Goal: Information Seeking & Learning: Learn about a topic

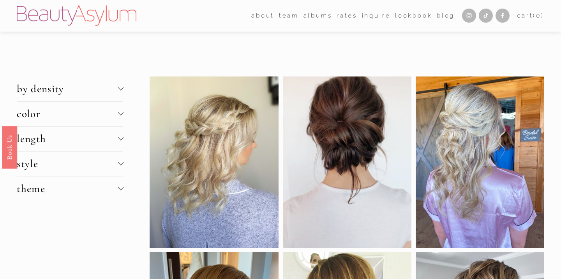
click at [121, 137] on div at bounding box center [120, 137] width 5 height 5
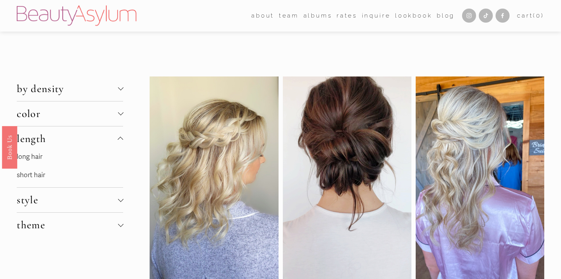
click at [57, 176] on p "short hair" at bounding box center [70, 175] width 106 height 12
click at [32, 175] on link "short hair" at bounding box center [31, 175] width 28 height 8
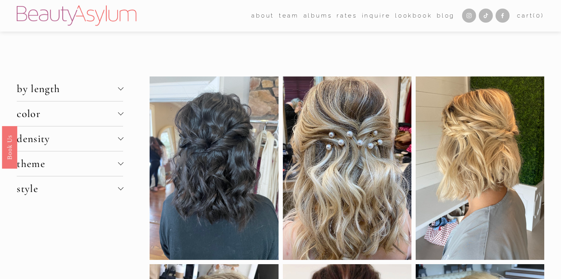
click at [123, 112] on div at bounding box center [120, 112] width 5 height 5
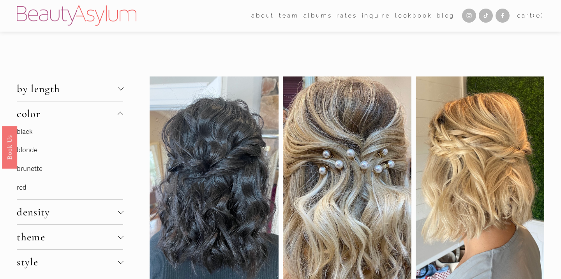
click at [47, 170] on p "brunette" at bounding box center [70, 169] width 106 height 12
click at [28, 169] on link "brunette" at bounding box center [30, 168] width 26 height 8
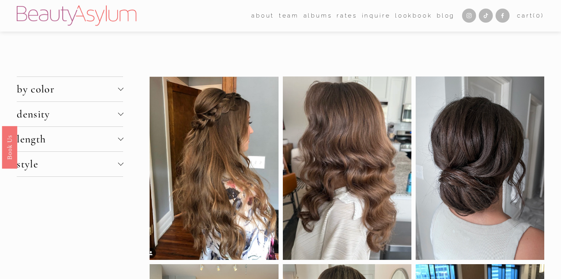
click at [123, 140] on div at bounding box center [120, 138] width 5 height 5
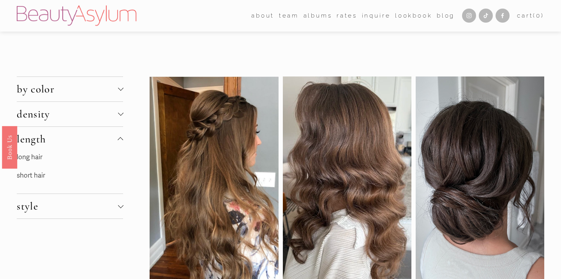
click at [41, 178] on link "short hair" at bounding box center [31, 175] width 28 height 8
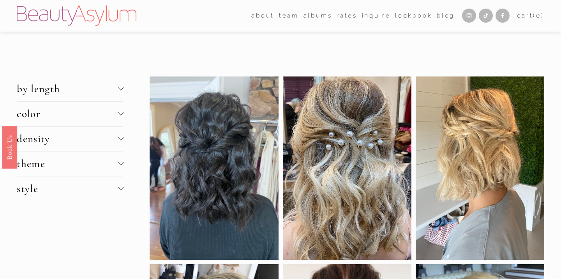
click at [123, 139] on div at bounding box center [120, 138] width 5 height 5
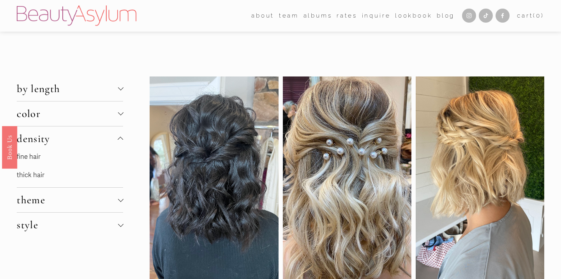
click at [91, 155] on p "fine hair" at bounding box center [70, 157] width 106 height 12
click at [37, 157] on link "fine hair" at bounding box center [29, 156] width 24 height 8
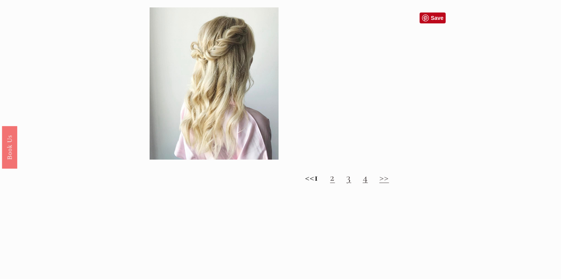
scroll to position [746, 0]
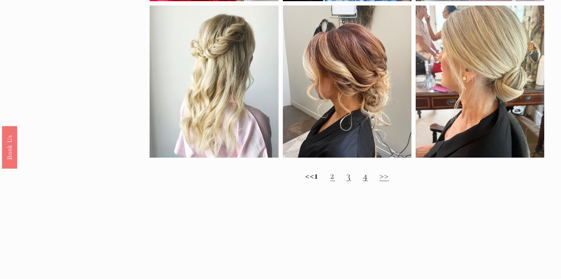
click at [335, 178] on link "2" at bounding box center [332, 175] width 5 height 13
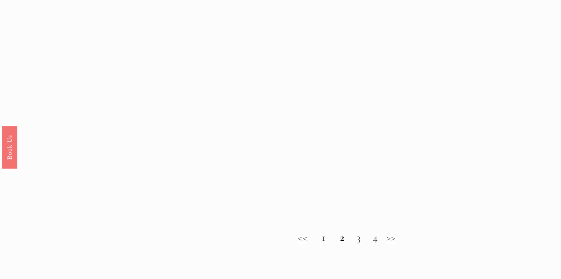
scroll to position [763, 0]
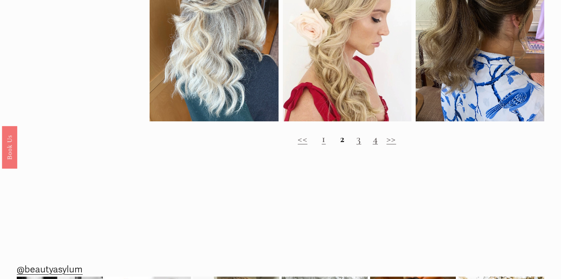
click at [360, 140] on link "3" at bounding box center [359, 138] width 5 height 13
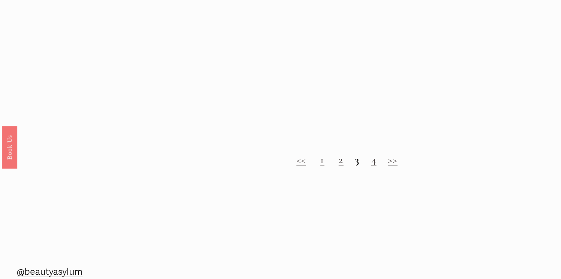
scroll to position [740, 0]
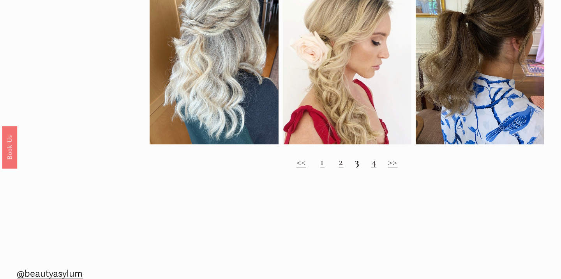
click at [360, 164] on strong "3" at bounding box center [357, 161] width 5 height 13
click at [374, 163] on link "4" at bounding box center [373, 161] width 5 height 13
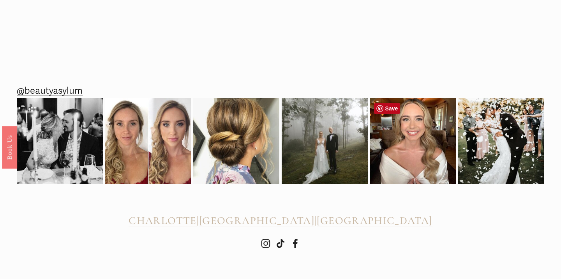
scroll to position [921, 0]
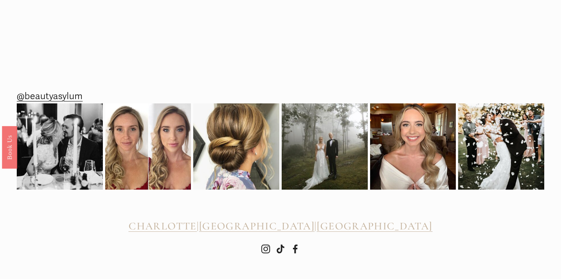
click at [275, 228] on span "[GEOGRAPHIC_DATA]" at bounding box center [256, 225] width 115 height 13
